Goal: Task Accomplishment & Management: Use online tool/utility

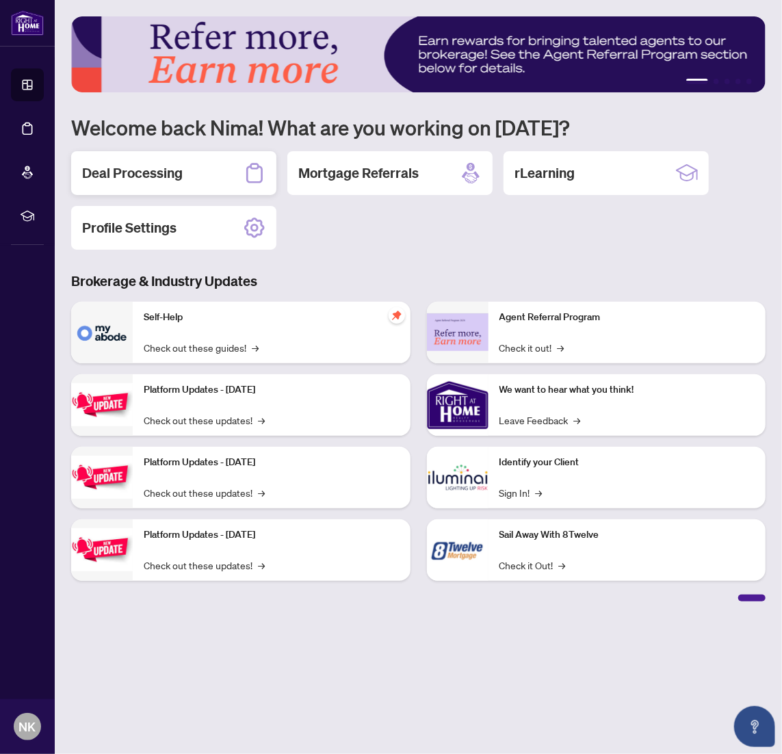
click at [136, 175] on h2 "Deal Processing" at bounding box center [132, 173] width 101 height 19
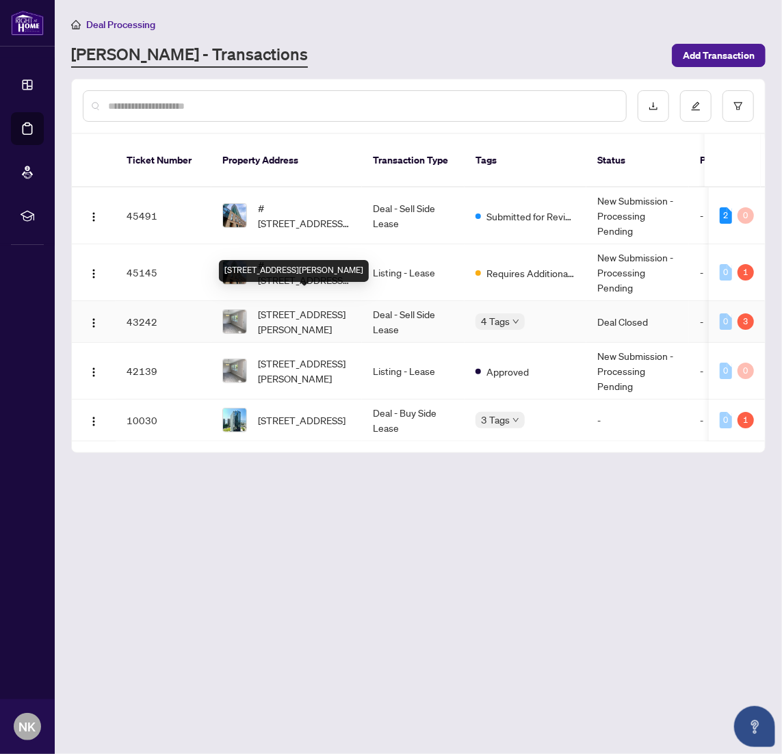
click at [291, 306] on span "[STREET_ADDRESS][PERSON_NAME]" at bounding box center [304, 321] width 93 height 30
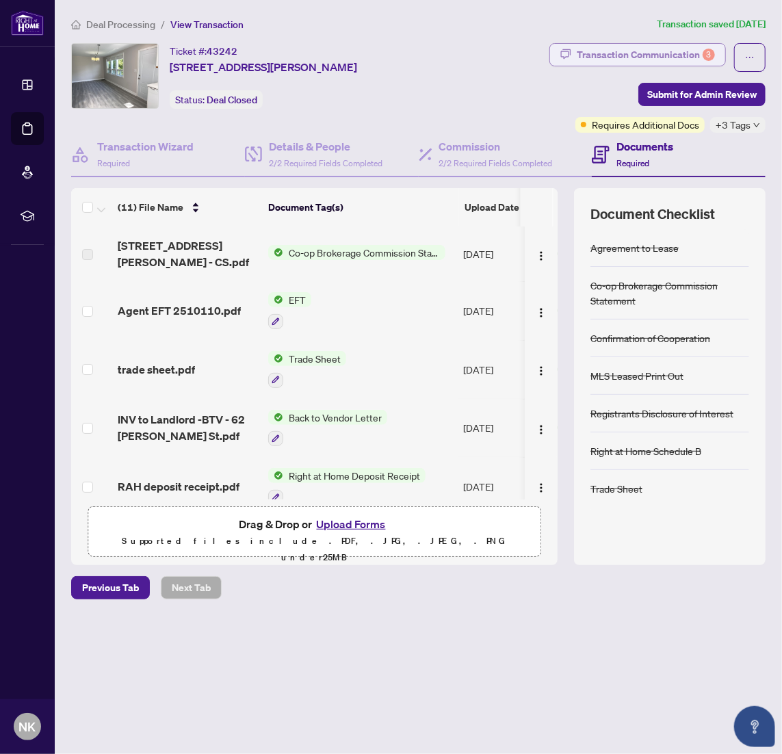
click at [695, 55] on div "Transaction Communication 3" at bounding box center [646, 55] width 138 height 22
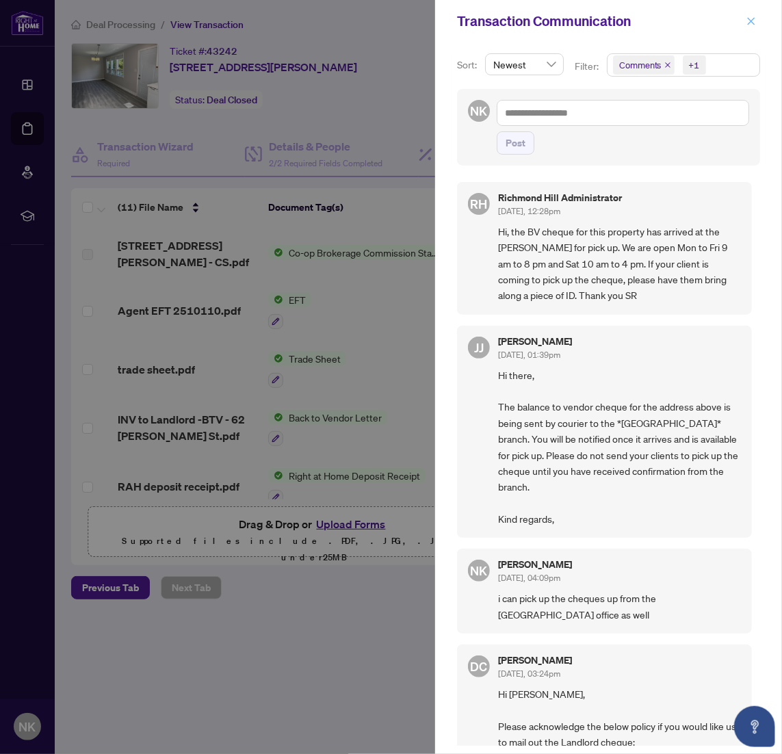
click at [752, 18] on icon "close" at bounding box center [751, 21] width 10 height 10
